Goal: Navigation & Orientation: Go to known website

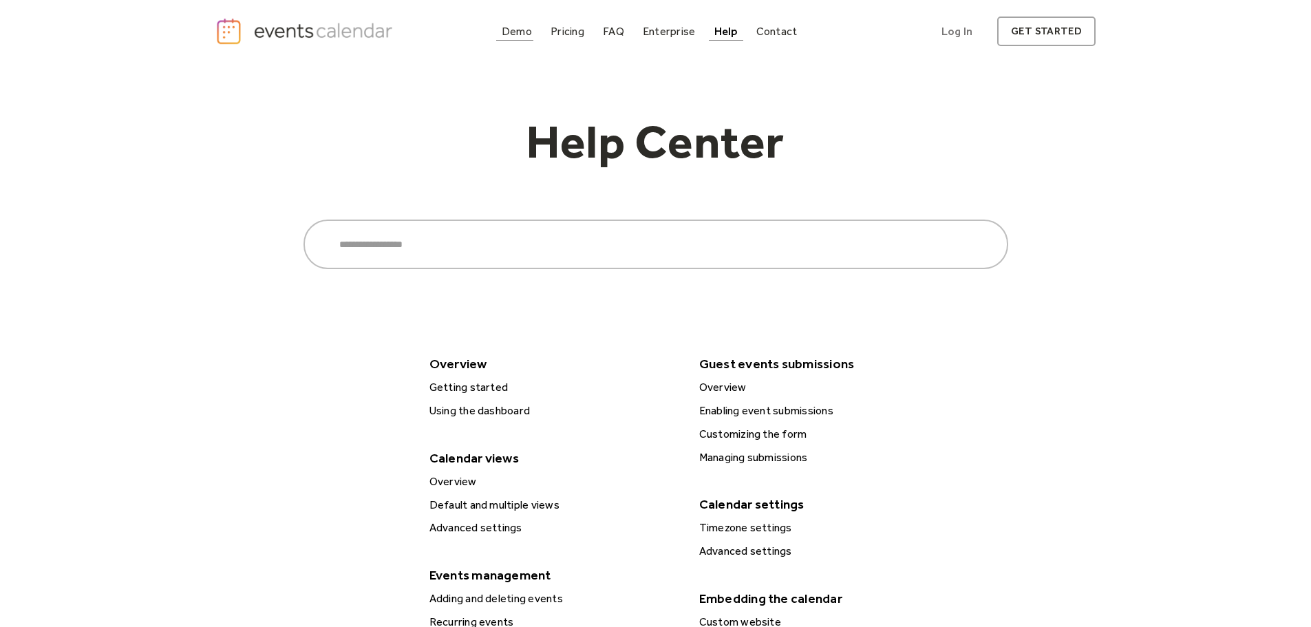
click at [520, 32] on div "Demo" at bounding box center [517, 32] width 30 height 8
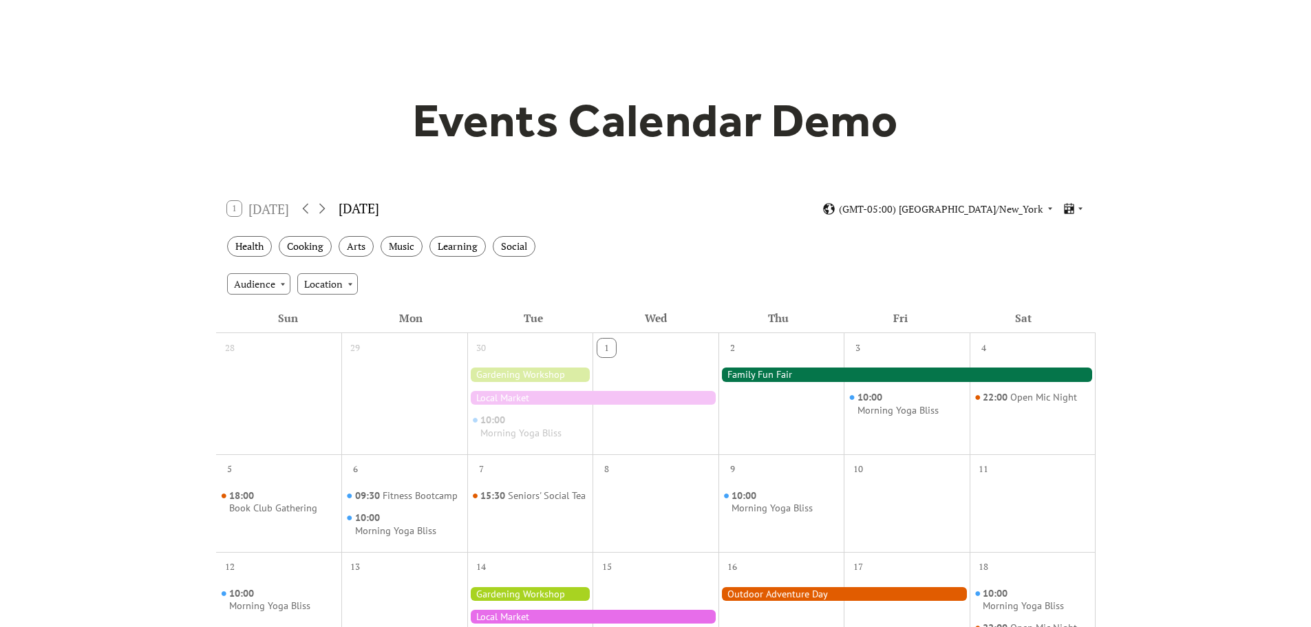
scroll to position [138, 0]
